Goal: Information Seeking & Learning: Learn about a topic

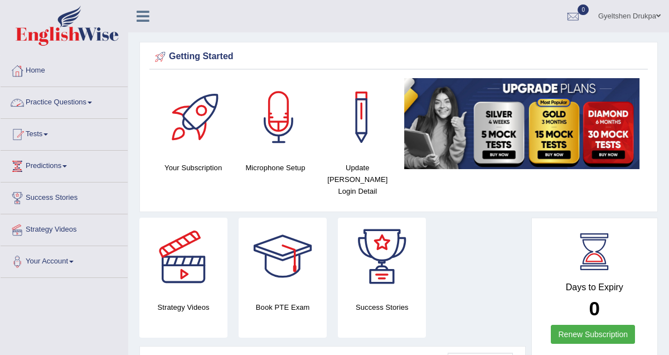
click at [92, 101] on span at bounding box center [90, 102] width 4 height 2
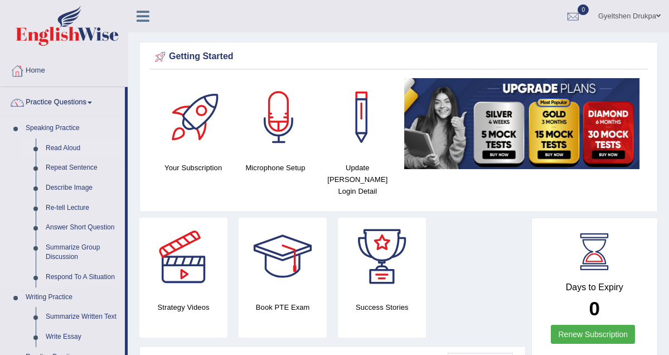
click at [78, 148] on link "Read Aloud" at bounding box center [83, 148] width 84 height 20
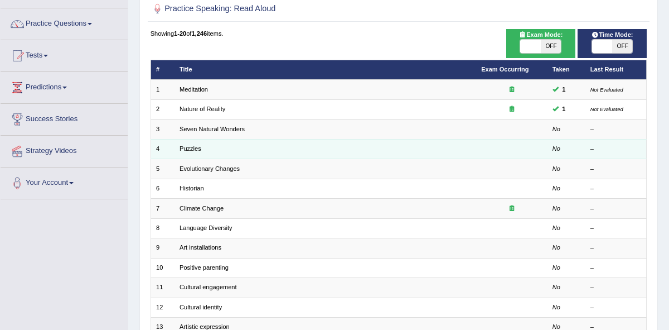
scroll to position [81, 0]
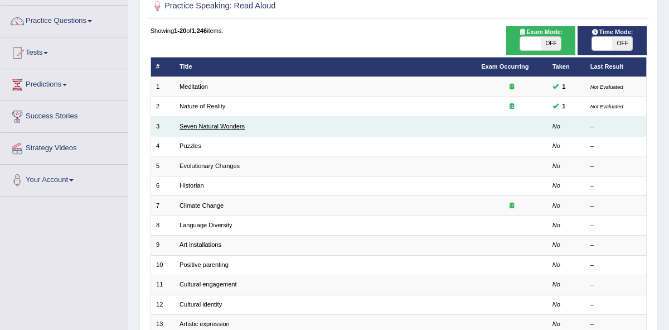
click at [212, 129] on link "Seven Natural Wonders" at bounding box center [212, 126] width 65 height 7
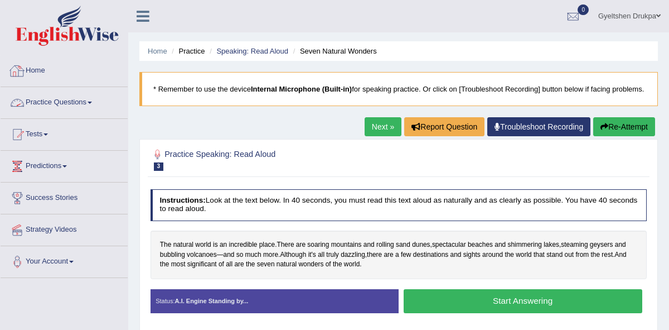
click at [92, 101] on span at bounding box center [90, 102] width 4 height 2
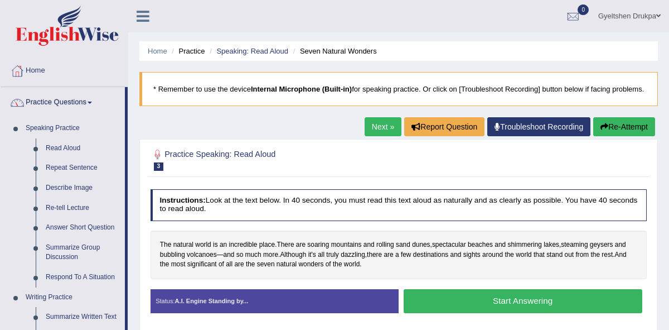
click at [67, 98] on link "Practice Questions" at bounding box center [63, 101] width 124 height 28
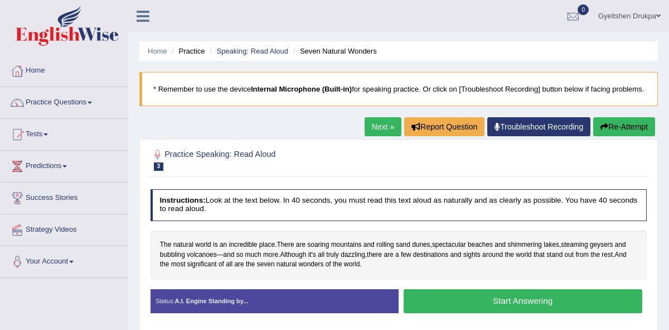
click at [67, 98] on link "Practice Questions" at bounding box center [64, 101] width 127 height 28
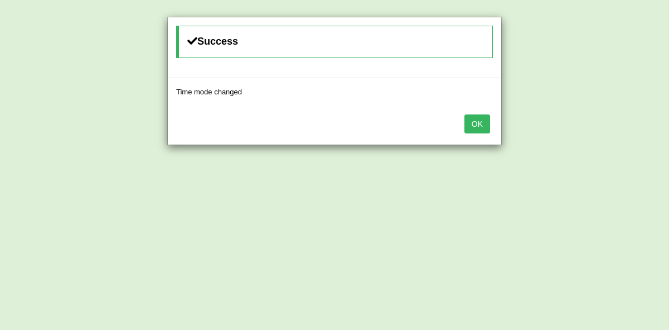
click at [478, 123] on button "OK" at bounding box center [477, 123] width 26 height 19
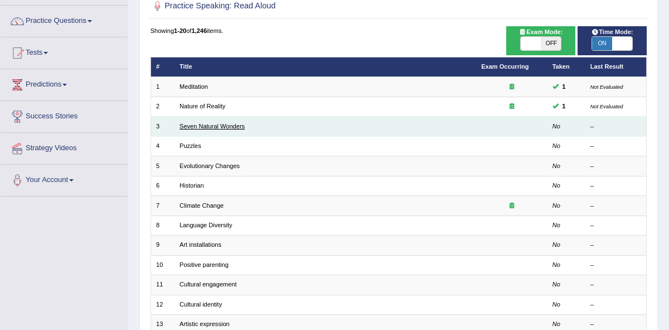
click at [206, 124] on link "Seven Natural Wonders" at bounding box center [212, 126] width 65 height 7
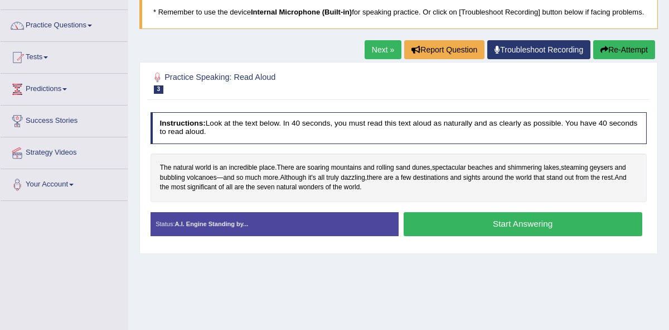
scroll to position [79, 0]
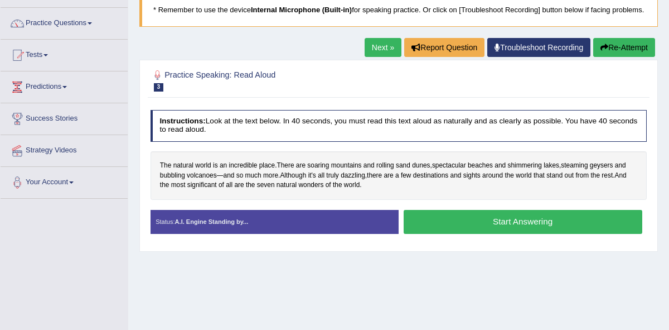
click at [480, 233] on button "Start Answering" at bounding box center [523, 222] width 239 height 24
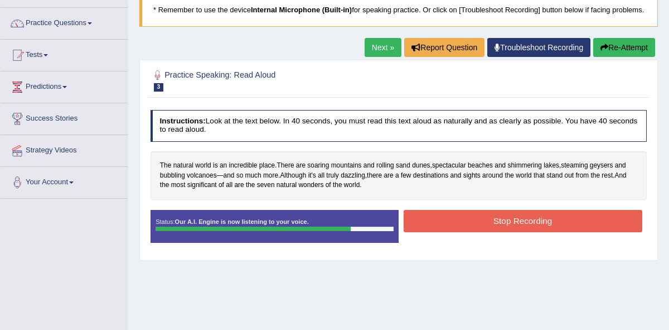
click at [480, 231] on button "Stop Recording" at bounding box center [523, 221] width 239 height 22
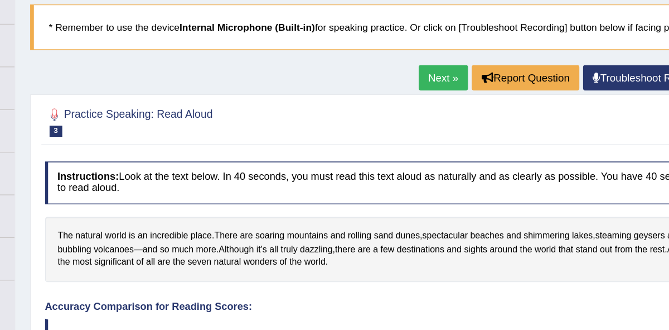
scroll to position [65, 0]
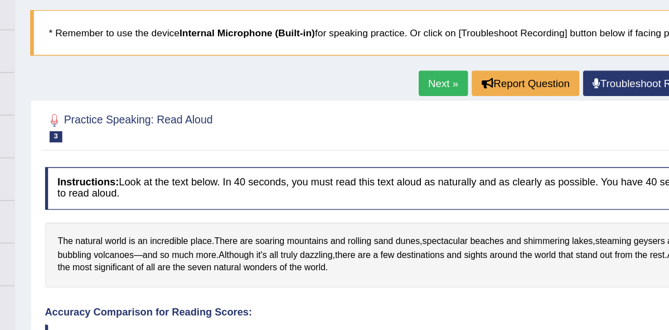
click at [444, 71] on link "Next »" at bounding box center [447, 61] width 37 height 19
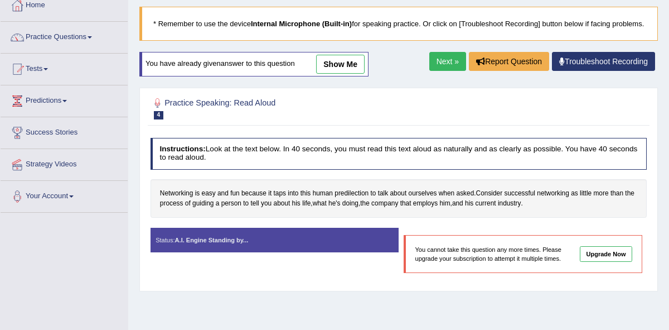
scroll to position [72, 0]
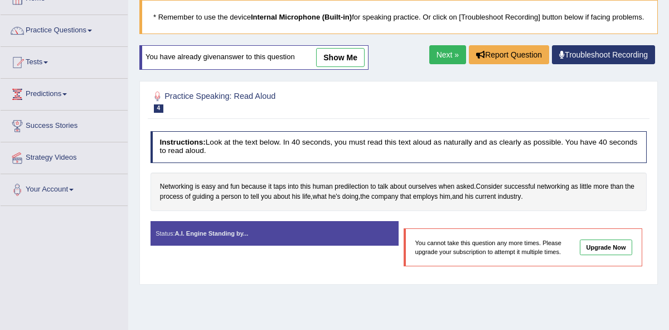
click at [440, 64] on link "Next »" at bounding box center [447, 54] width 37 height 19
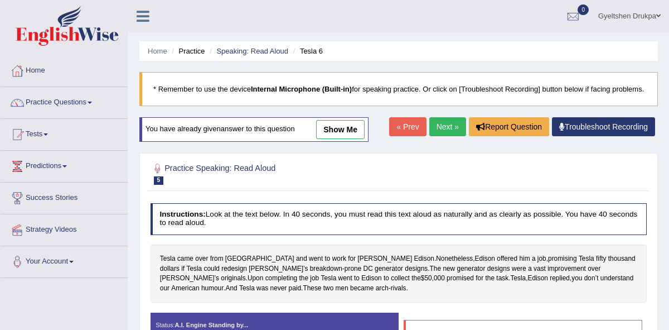
click at [444, 136] on link "Next »" at bounding box center [447, 126] width 37 height 19
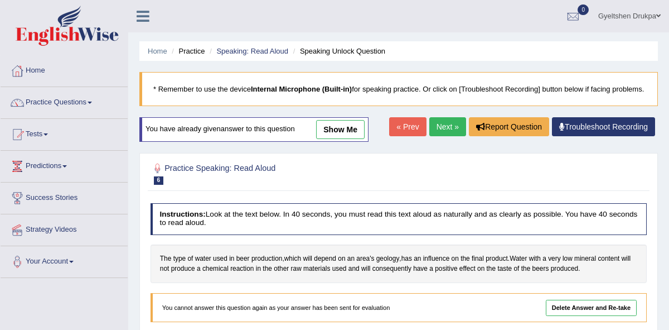
click at [444, 136] on link "Next »" at bounding box center [447, 126] width 37 height 19
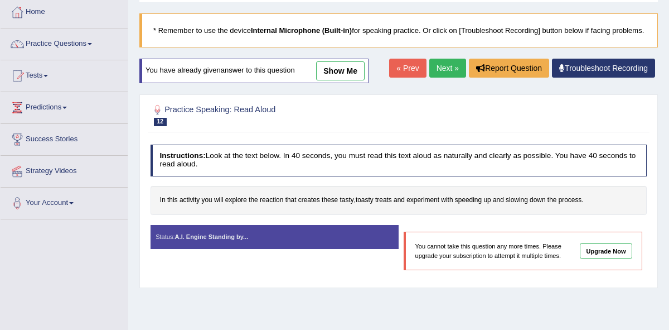
click at [442, 78] on link "Next »" at bounding box center [447, 68] width 37 height 19
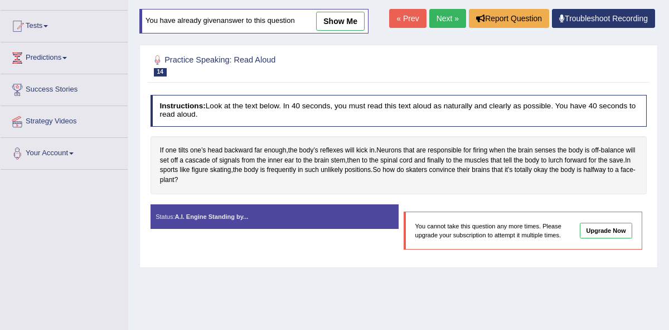
scroll to position [109, 0]
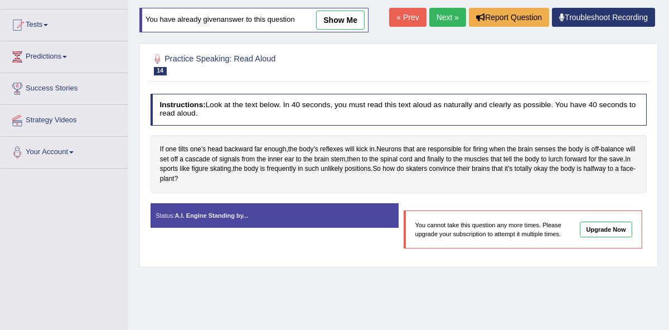
click at [444, 26] on link "Next »" at bounding box center [447, 17] width 37 height 19
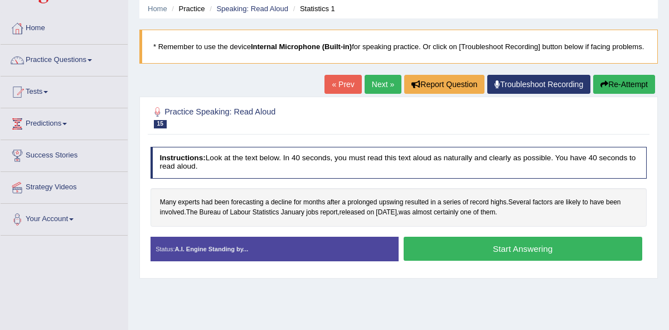
click at [506, 259] on button "Start Answering" at bounding box center [523, 248] width 239 height 24
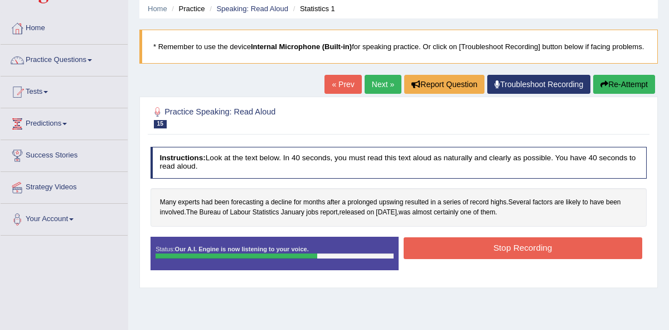
click at [506, 259] on button "Stop Recording" at bounding box center [523, 248] width 239 height 22
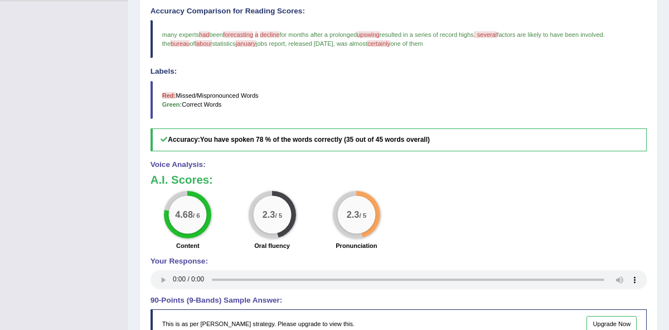
scroll to position [294, 0]
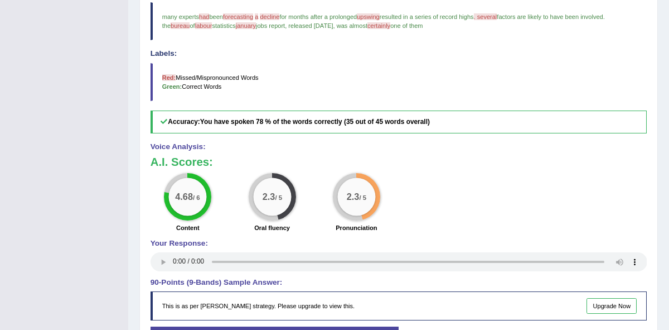
click at [433, 195] on div "4.68 / 6 Content 2.3 / 5 Oral fluency 2.3 / 5 Pronunciation" at bounding box center [399, 203] width 506 height 61
click at [432, 209] on div "4.68 / 6 Content 2.3 / 5 Oral fluency 2.3 / 5 Pronunciation" at bounding box center [399, 203] width 506 height 61
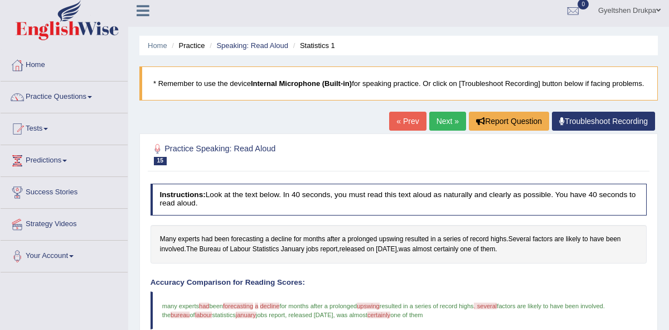
scroll to position [0, 0]
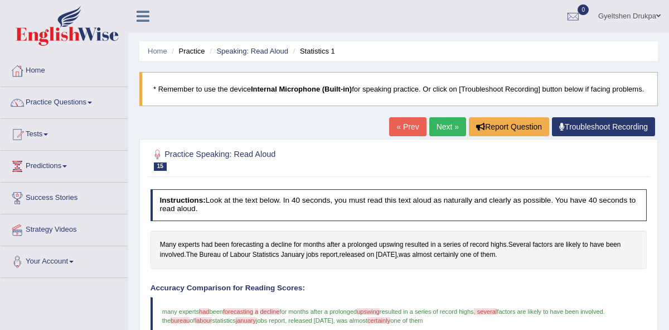
click at [443, 135] on link "Next »" at bounding box center [447, 126] width 37 height 19
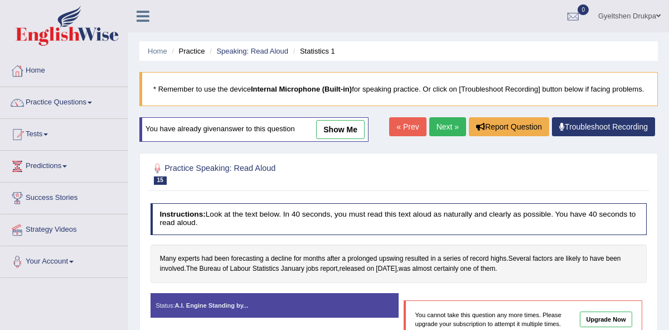
click at [442, 136] on link "Next »" at bounding box center [447, 126] width 37 height 19
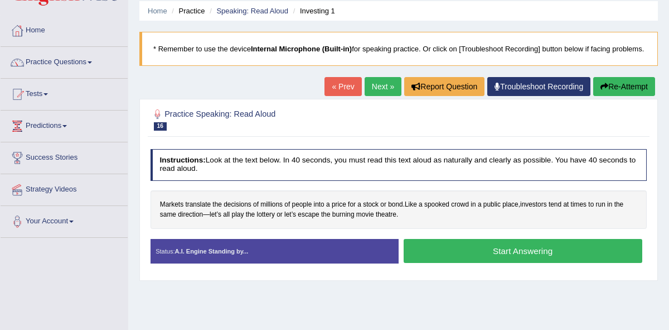
scroll to position [29, 0]
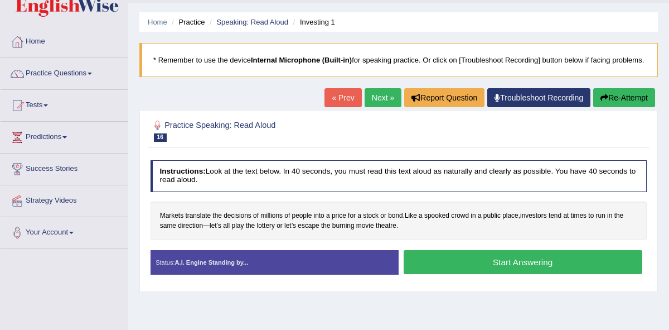
click at [485, 270] on button "Start Answering" at bounding box center [523, 262] width 239 height 24
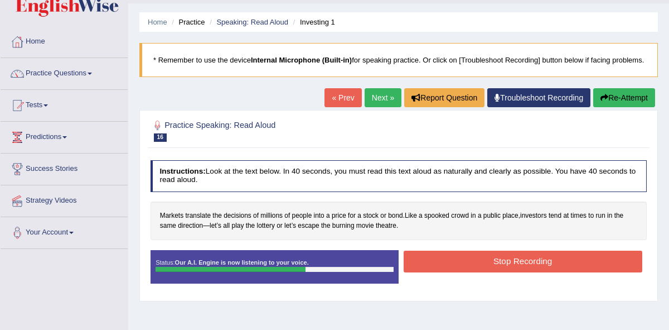
click at [485, 270] on button "Stop Recording" at bounding box center [523, 261] width 239 height 22
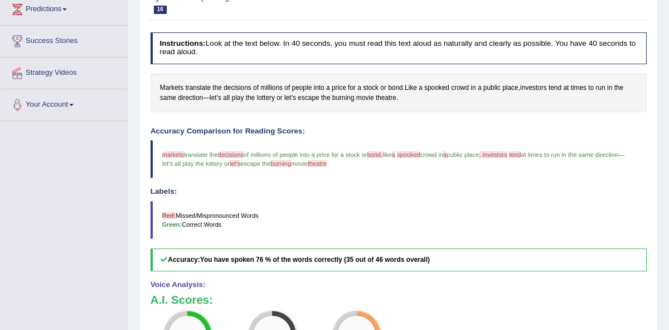
scroll to position [0, 0]
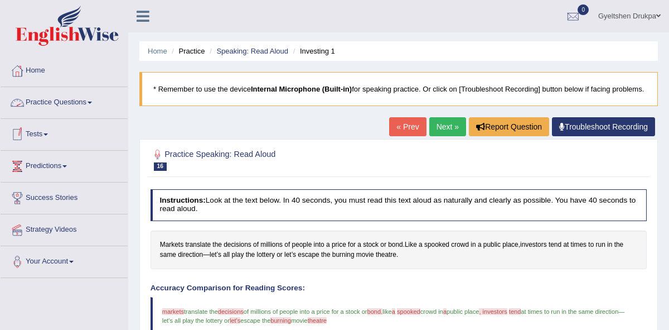
click at [92, 101] on span at bounding box center [90, 102] width 4 height 2
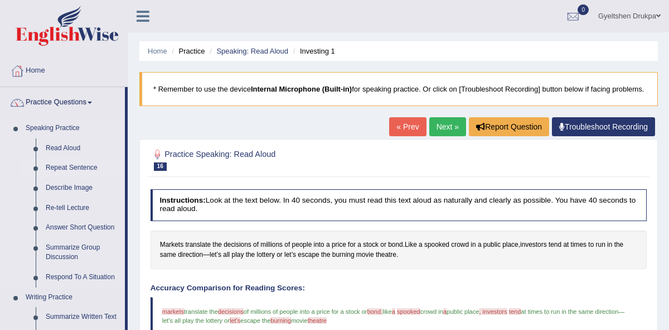
click at [79, 168] on link "Repeat Sentence" at bounding box center [83, 168] width 84 height 20
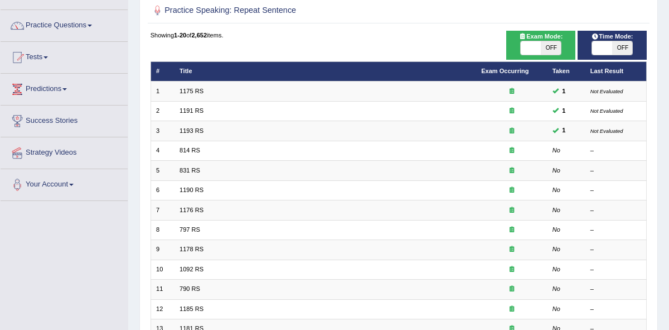
scroll to position [76, 0]
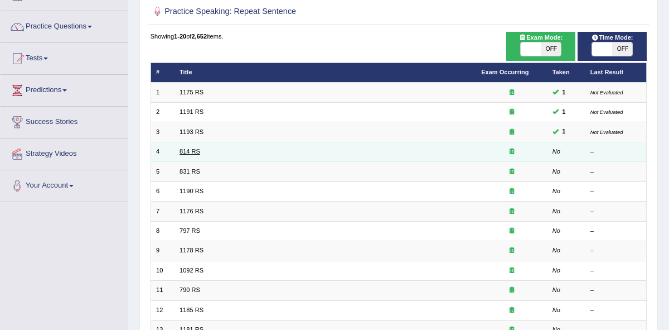
click at [184, 151] on link "814 RS" at bounding box center [190, 151] width 21 height 7
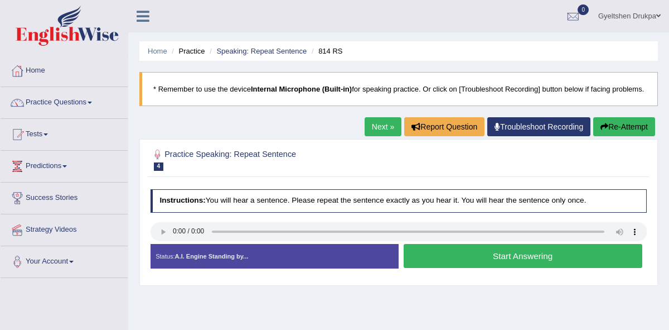
click at [455, 264] on button "Start Answering" at bounding box center [523, 256] width 239 height 24
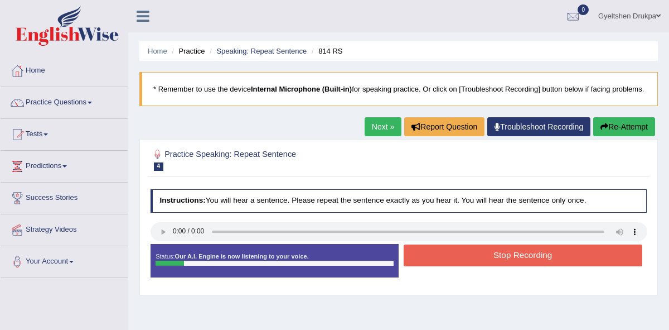
click at [467, 266] on button "Stop Recording" at bounding box center [523, 255] width 239 height 22
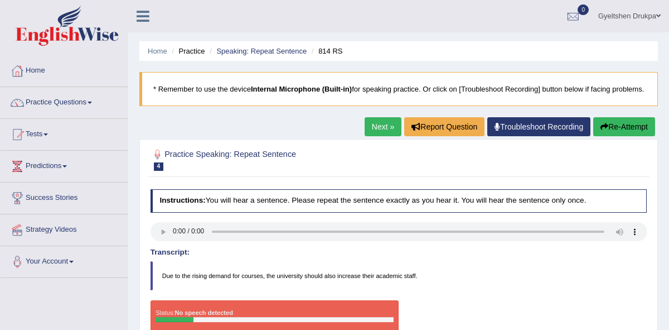
click at [617, 136] on button "Re-Attempt" at bounding box center [624, 126] width 62 height 19
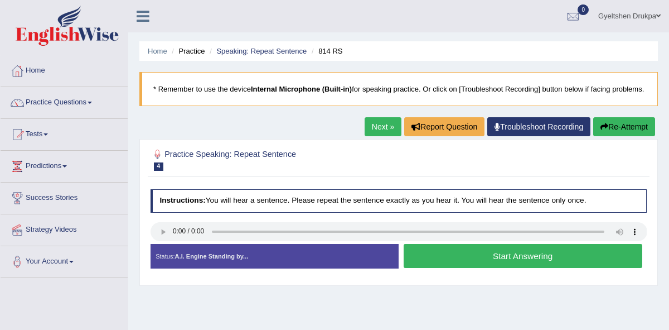
click at [377, 136] on link "Next »" at bounding box center [383, 126] width 37 height 19
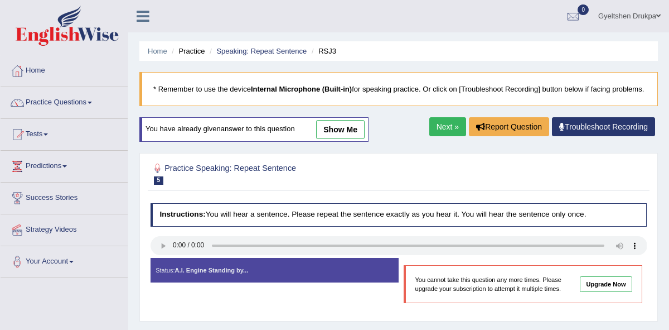
click at [441, 135] on link "Next »" at bounding box center [447, 126] width 37 height 19
click at [442, 134] on link "Next »" at bounding box center [447, 126] width 37 height 19
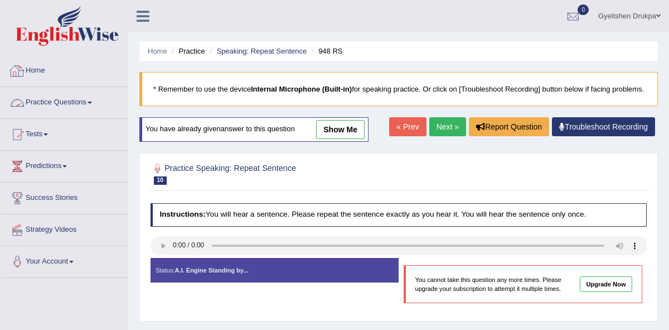
click at [97, 100] on link "Practice Questions" at bounding box center [64, 101] width 127 height 28
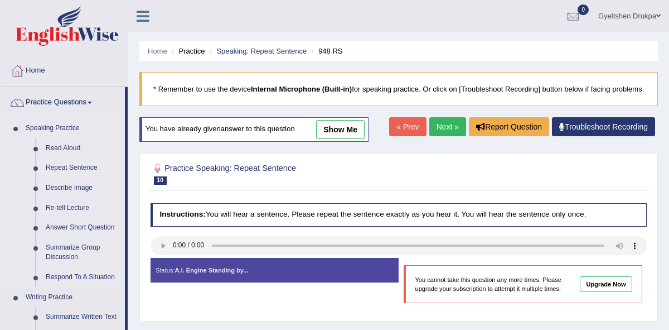
click at [91, 168] on link "Repeat Sentence" at bounding box center [83, 168] width 84 height 20
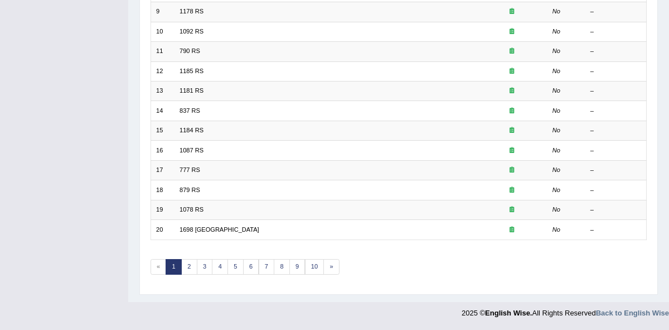
scroll to position [314, 0]
click at [186, 274] on link "2" at bounding box center [189, 267] width 16 height 16
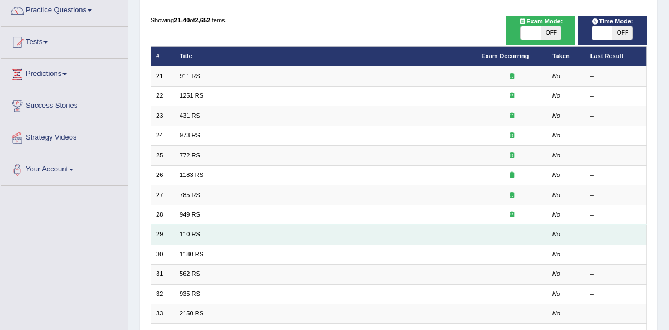
click at [190, 230] on link "110 RS" at bounding box center [190, 233] width 21 height 7
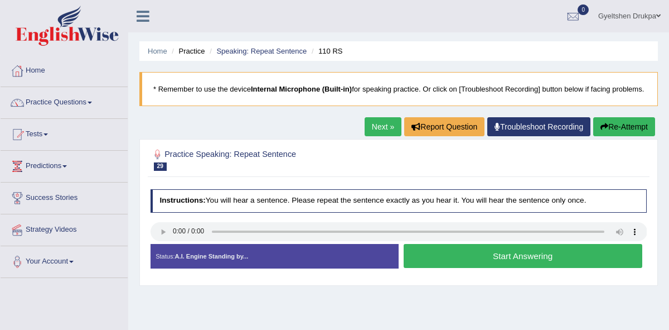
click at [439, 264] on button "Start Answering" at bounding box center [523, 256] width 239 height 24
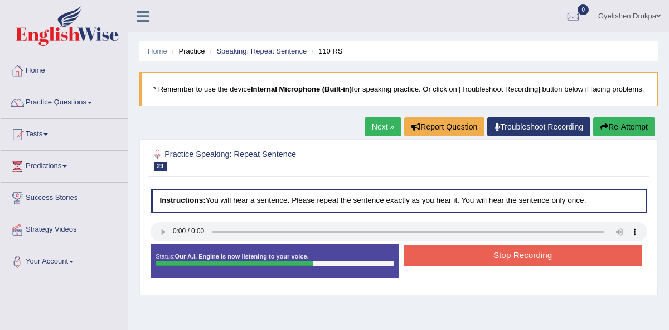
click at [439, 264] on button "Stop Recording" at bounding box center [523, 255] width 239 height 22
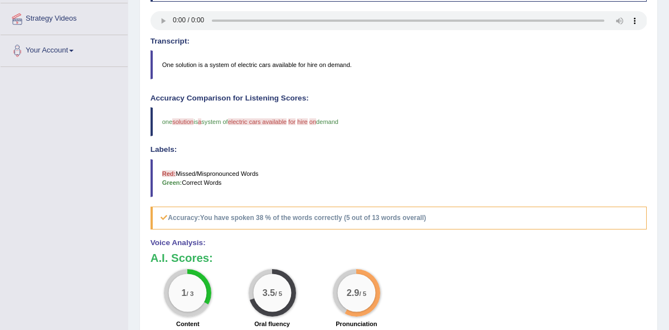
scroll to position [188, 0]
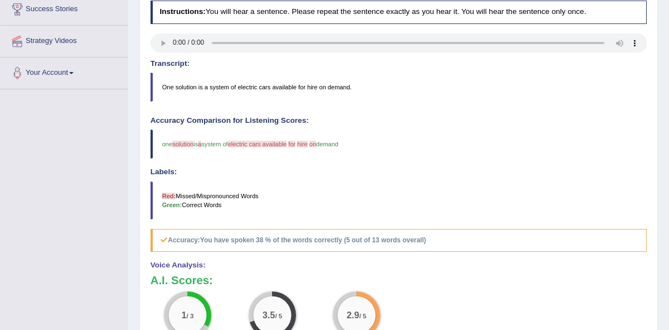
click at [452, 176] on h4 "Labels:" at bounding box center [399, 172] width 497 height 8
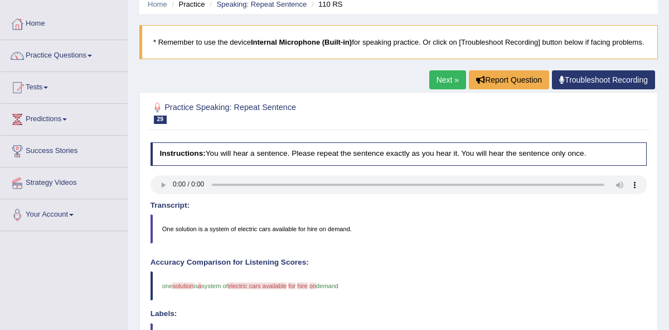
scroll to position [40, 0]
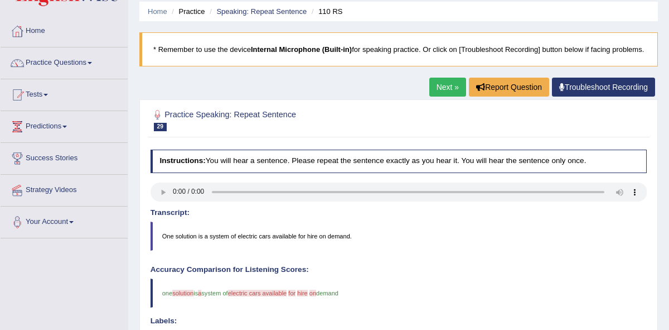
click at [444, 95] on link "Next »" at bounding box center [447, 87] width 37 height 19
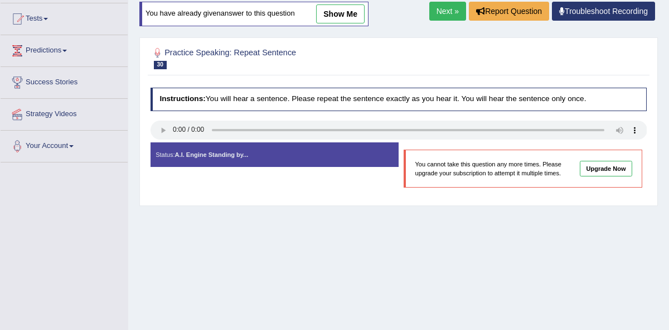
click at [447, 21] on link "Next »" at bounding box center [447, 11] width 37 height 19
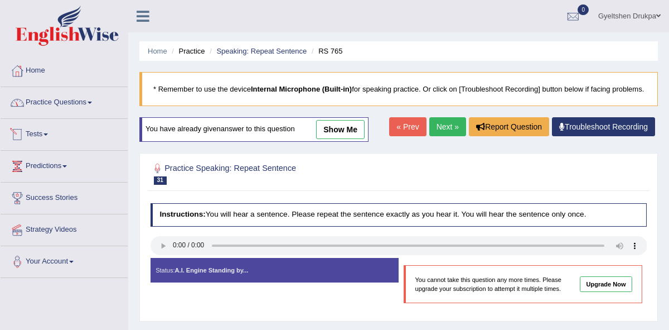
click at [92, 102] on span at bounding box center [90, 102] width 4 height 2
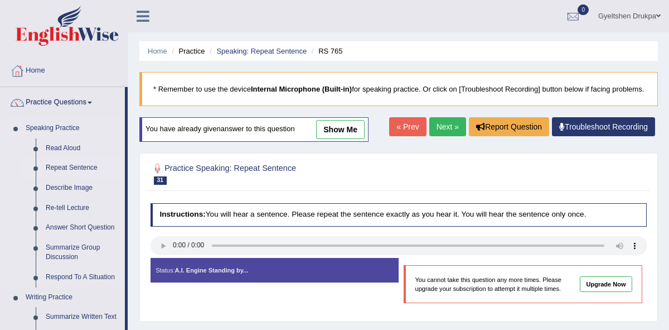
click at [75, 166] on link "Repeat Sentence" at bounding box center [83, 168] width 84 height 20
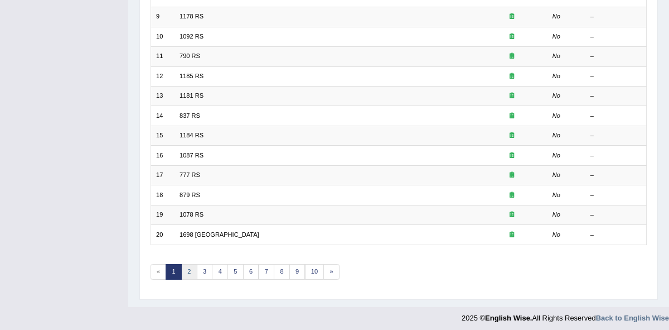
click at [188, 267] on link "2" at bounding box center [189, 272] width 16 height 16
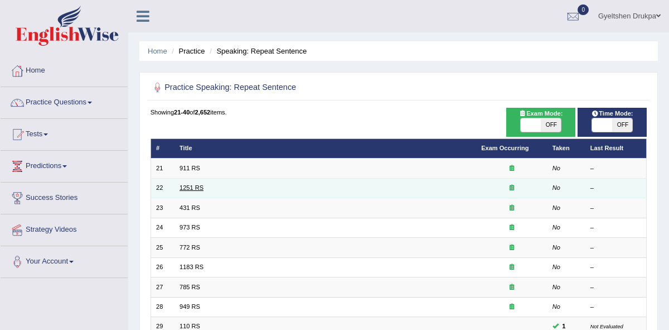
click at [187, 187] on link "1251 RS" at bounding box center [192, 187] width 24 height 7
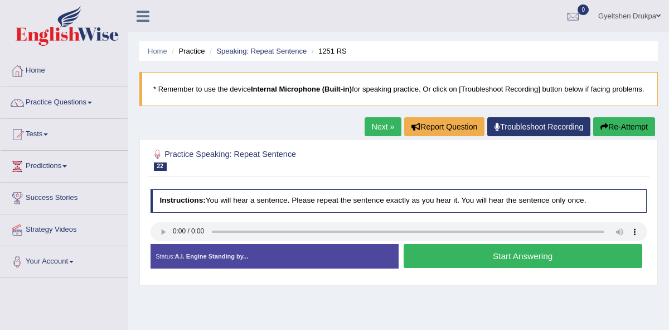
click at [454, 265] on button "Start Answering" at bounding box center [523, 256] width 239 height 24
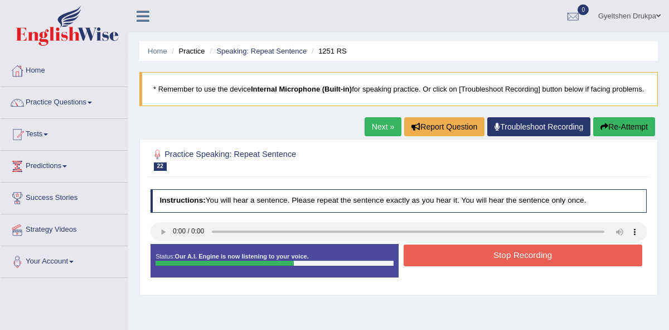
click at [454, 265] on button "Stop Recording" at bounding box center [523, 255] width 239 height 22
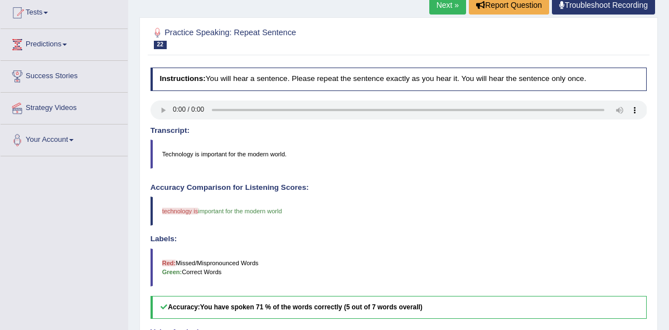
scroll to position [113, 0]
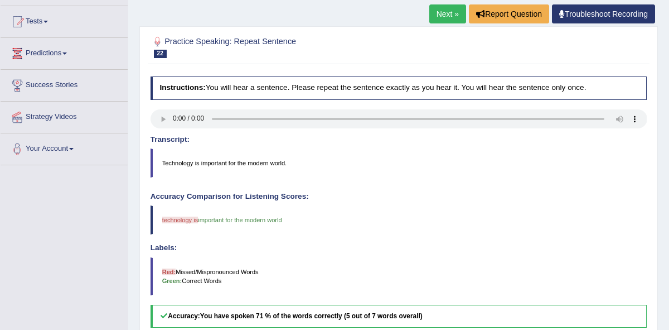
click at [72, 51] on link "Predictions" at bounding box center [64, 52] width 127 height 28
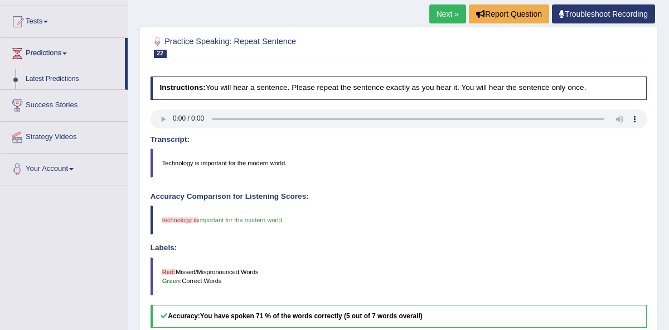
click at [393, 200] on div "Instructions: You will hear a sentence. Please repeat the sentence exactly as y…" at bounding box center [398, 298] width 501 height 454
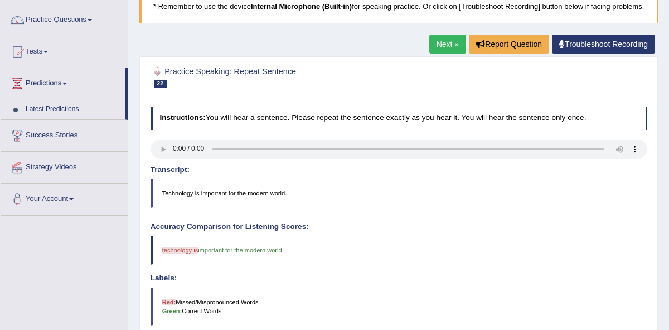
scroll to position [62, 0]
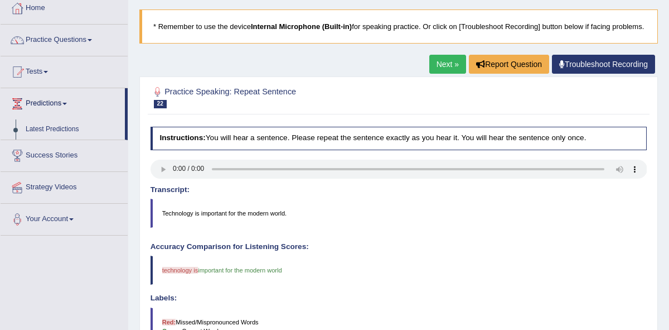
click at [442, 70] on link "Next »" at bounding box center [447, 64] width 37 height 19
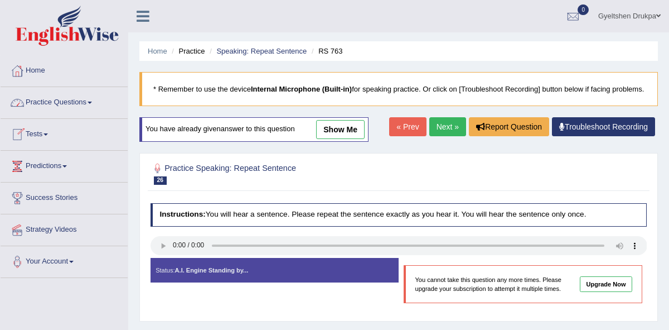
click at [92, 101] on span at bounding box center [90, 102] width 4 height 2
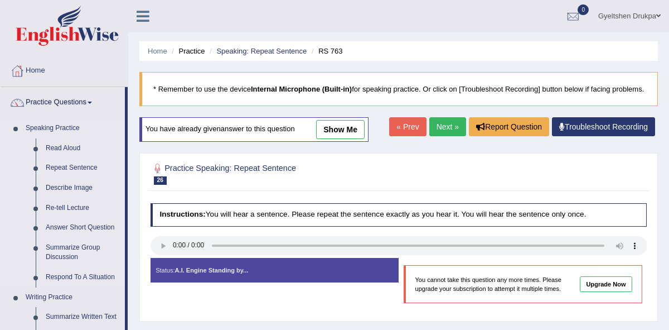
click at [72, 167] on link "Repeat Sentence" at bounding box center [83, 168] width 84 height 20
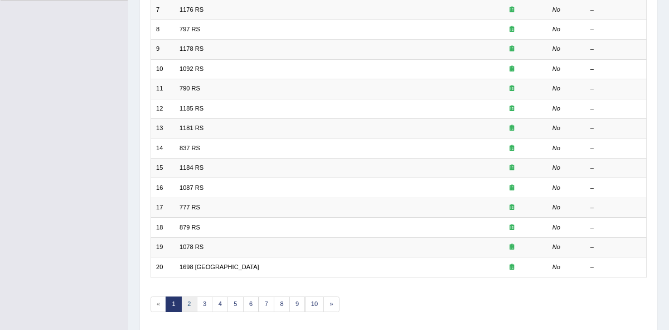
click at [189, 300] on link "2" at bounding box center [189, 304] width 16 height 16
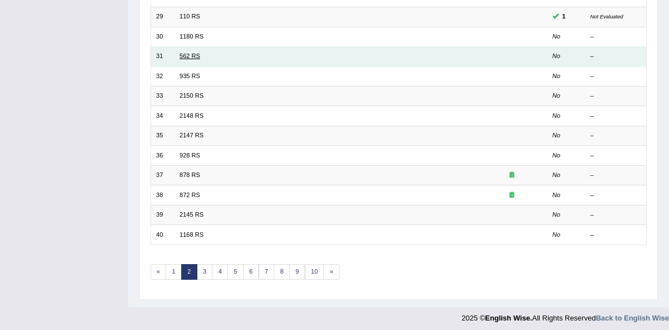
click at [188, 52] on link "562 RS" at bounding box center [190, 55] width 21 height 7
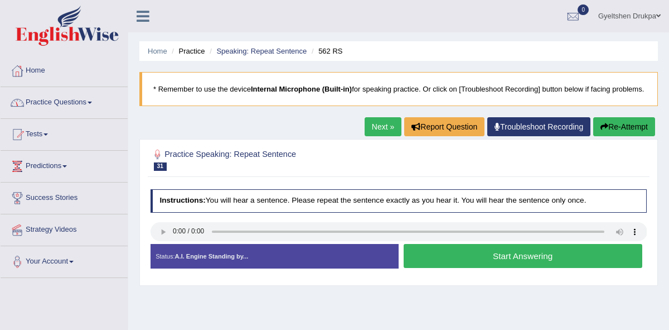
click at [92, 103] on span at bounding box center [90, 102] width 4 height 2
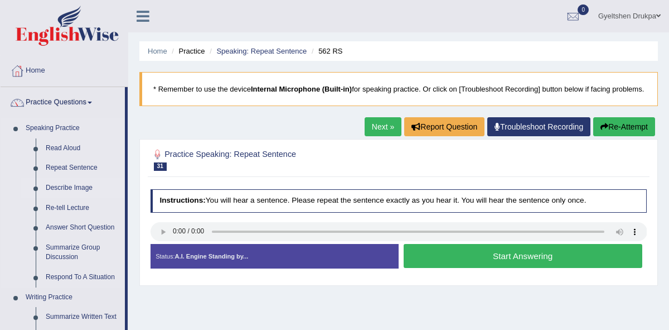
click at [76, 187] on link "Describe Image" at bounding box center [83, 188] width 84 height 20
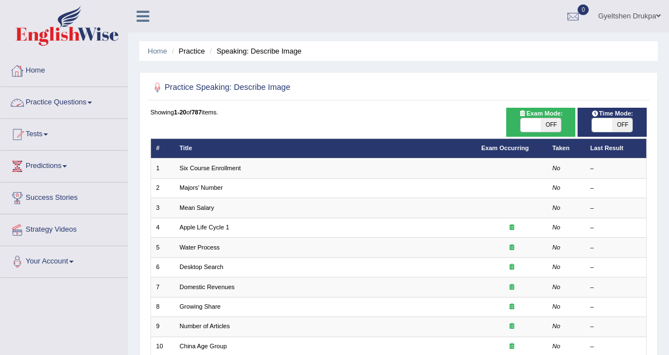
click at [92, 103] on span at bounding box center [90, 102] width 4 height 2
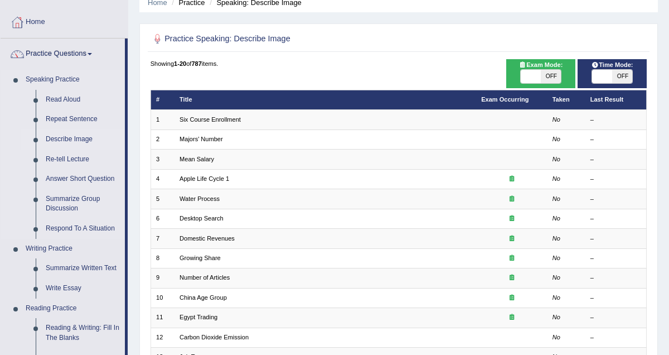
scroll to position [57, 0]
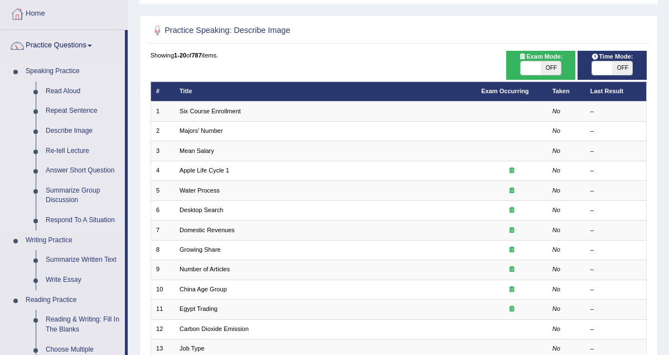
click at [75, 127] on link "Describe Image" at bounding box center [83, 131] width 84 height 20
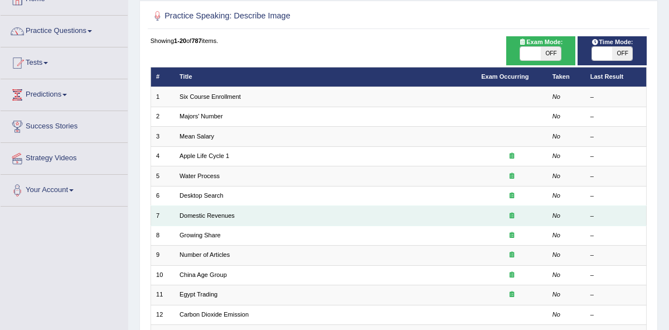
scroll to position [71, 0]
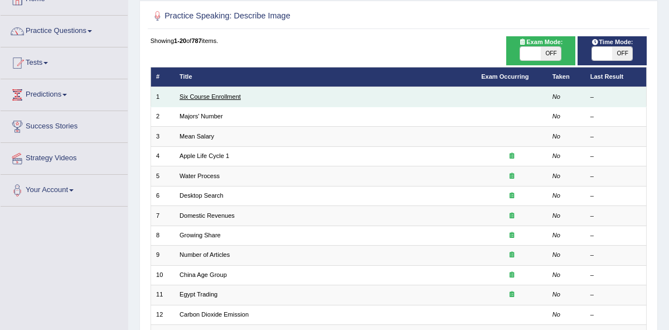
click at [198, 100] on link "Six Course Enrollment" at bounding box center [210, 96] width 61 height 7
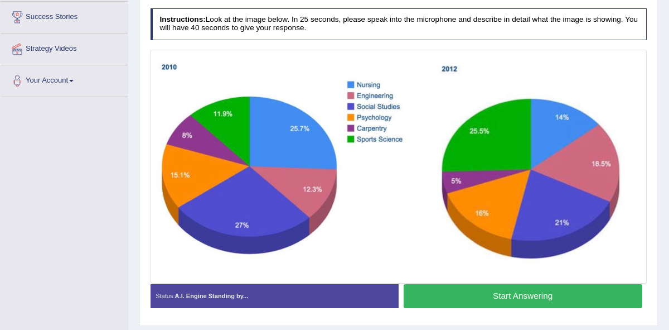
click at [456, 308] on button "Start Answering" at bounding box center [523, 296] width 239 height 24
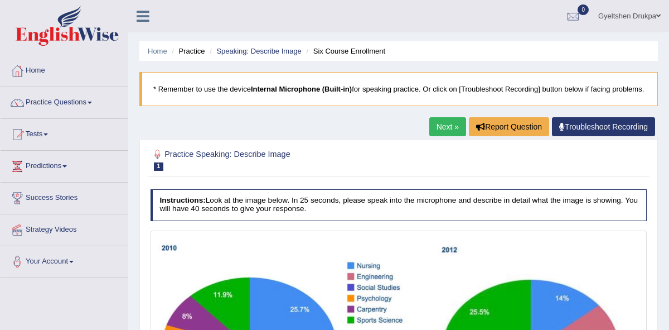
click at [448, 134] on link "Next »" at bounding box center [447, 126] width 37 height 19
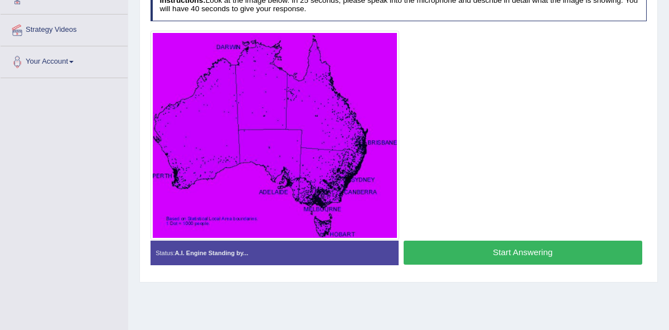
scroll to position [198, 0]
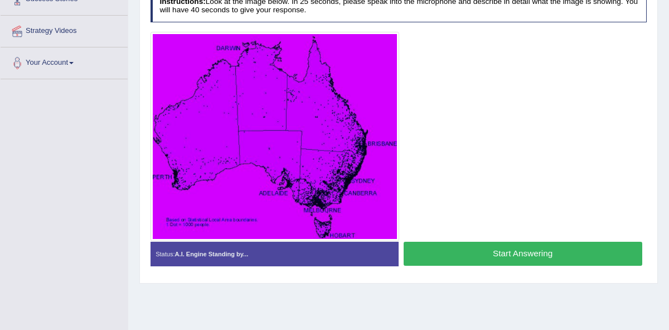
drag, startPoint x: 496, startPoint y: 182, endPoint x: 497, endPoint y: 189, distance: 6.8
click at [497, 189] on div at bounding box center [399, 136] width 497 height 209
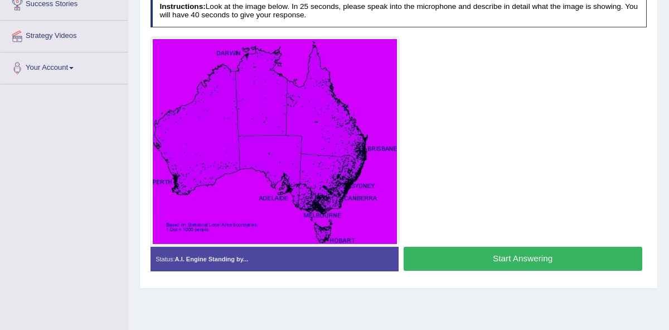
scroll to position [193, 0]
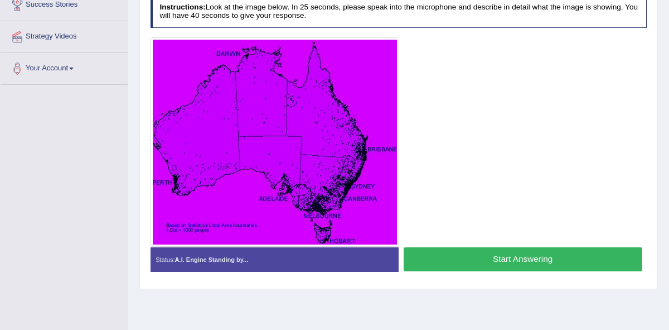
click at [482, 269] on button "Start Answering" at bounding box center [523, 259] width 239 height 24
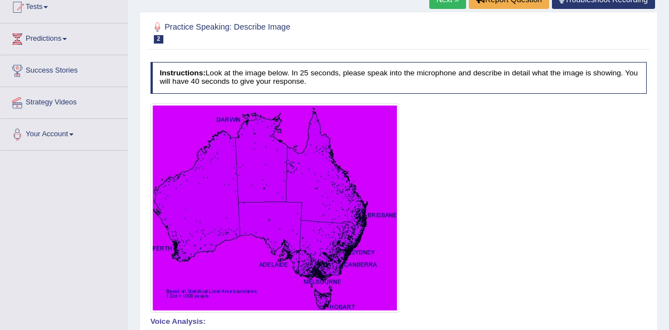
scroll to position [62, 0]
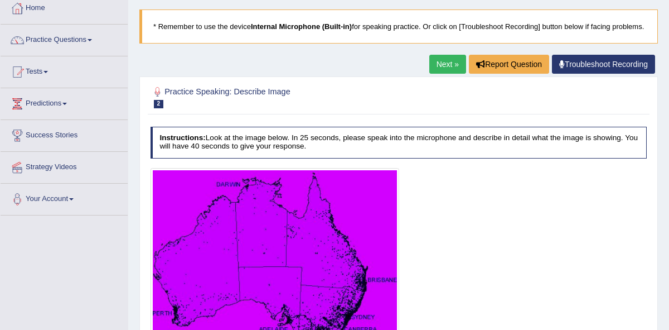
click at [439, 74] on link "Next »" at bounding box center [447, 64] width 37 height 19
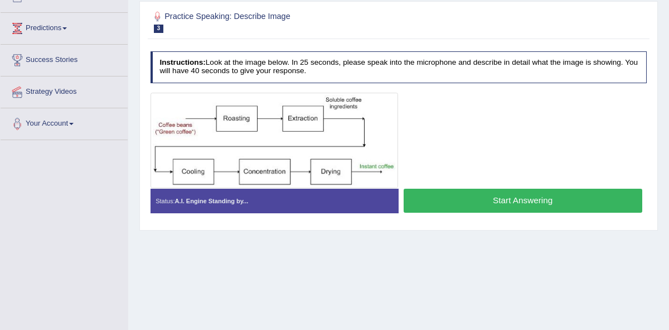
click at [474, 212] on button "Start Answering" at bounding box center [523, 200] width 239 height 24
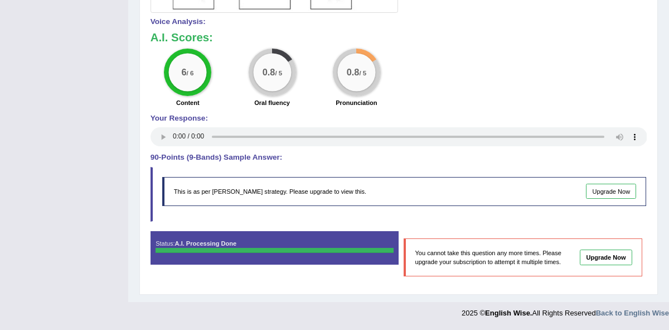
scroll to position [321, 0]
click at [459, 85] on div "6 / 6 Content 0.8 / 5 Oral fluency 0.8 / 5 Pronunciation" at bounding box center [399, 79] width 506 height 61
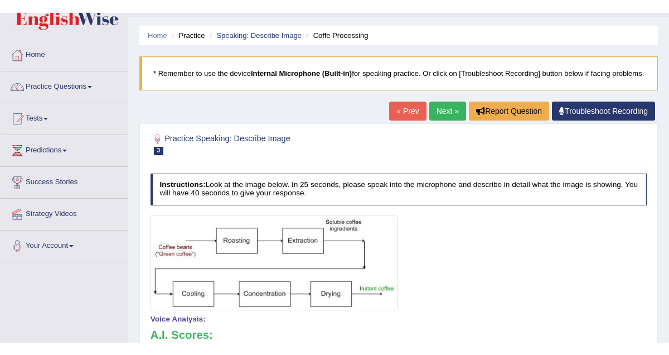
scroll to position [0, 0]
